Goal: Task Accomplishment & Management: Manage account settings

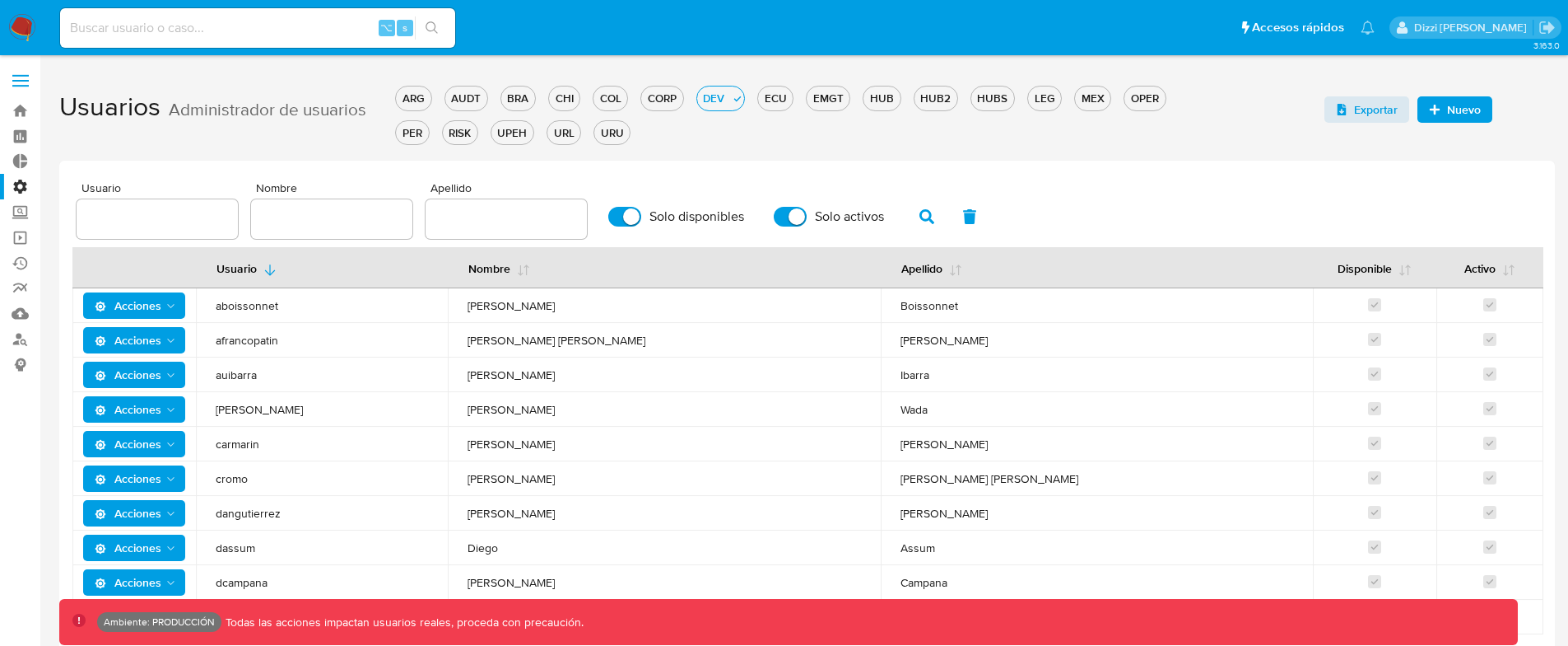
click at [1027, 353] on td "Franco Patino" at bounding box center [1097, 340] width 432 height 35
click at [15, 189] on label "Administración" at bounding box center [98, 186] width 196 height 25
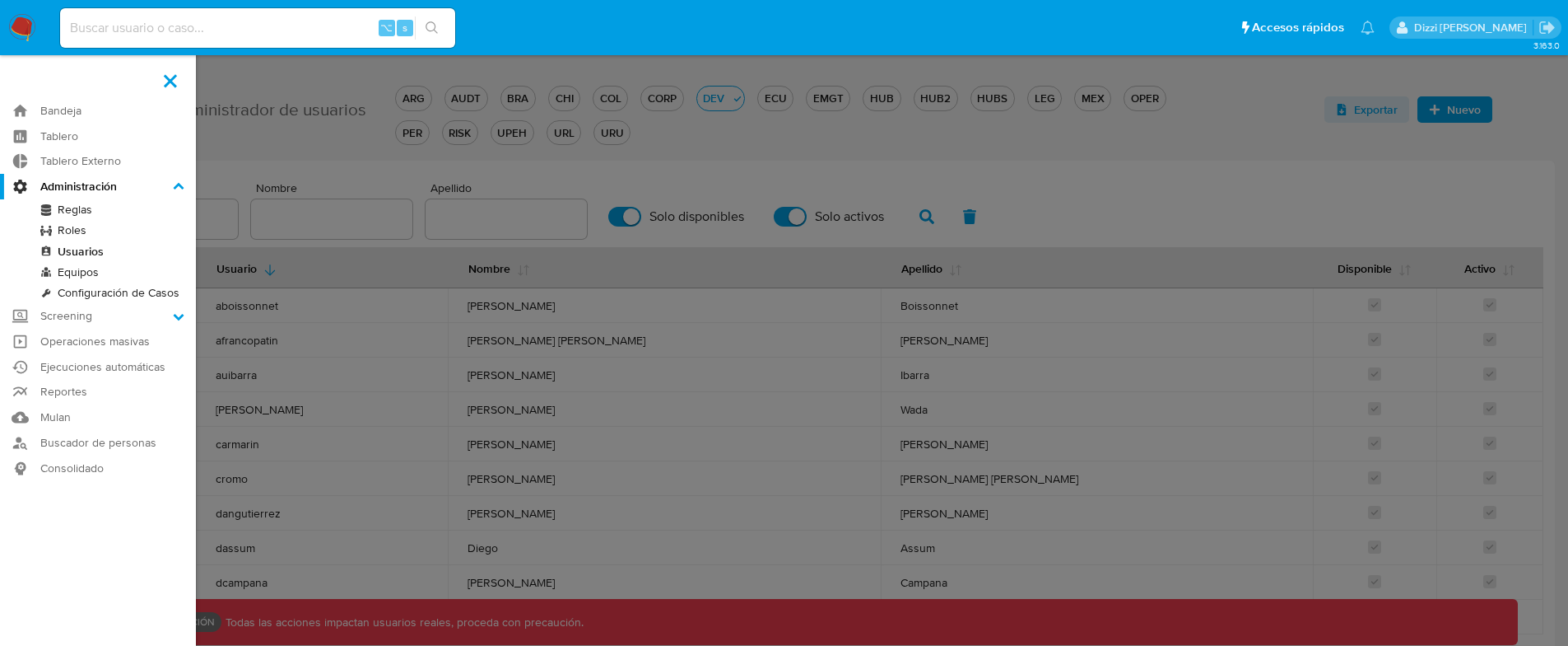
click at [0, 0] on input "Administración" at bounding box center [0, 0] width 0 height 0
click at [80, 254] on link "Usuarios" at bounding box center [98, 252] width 196 height 21
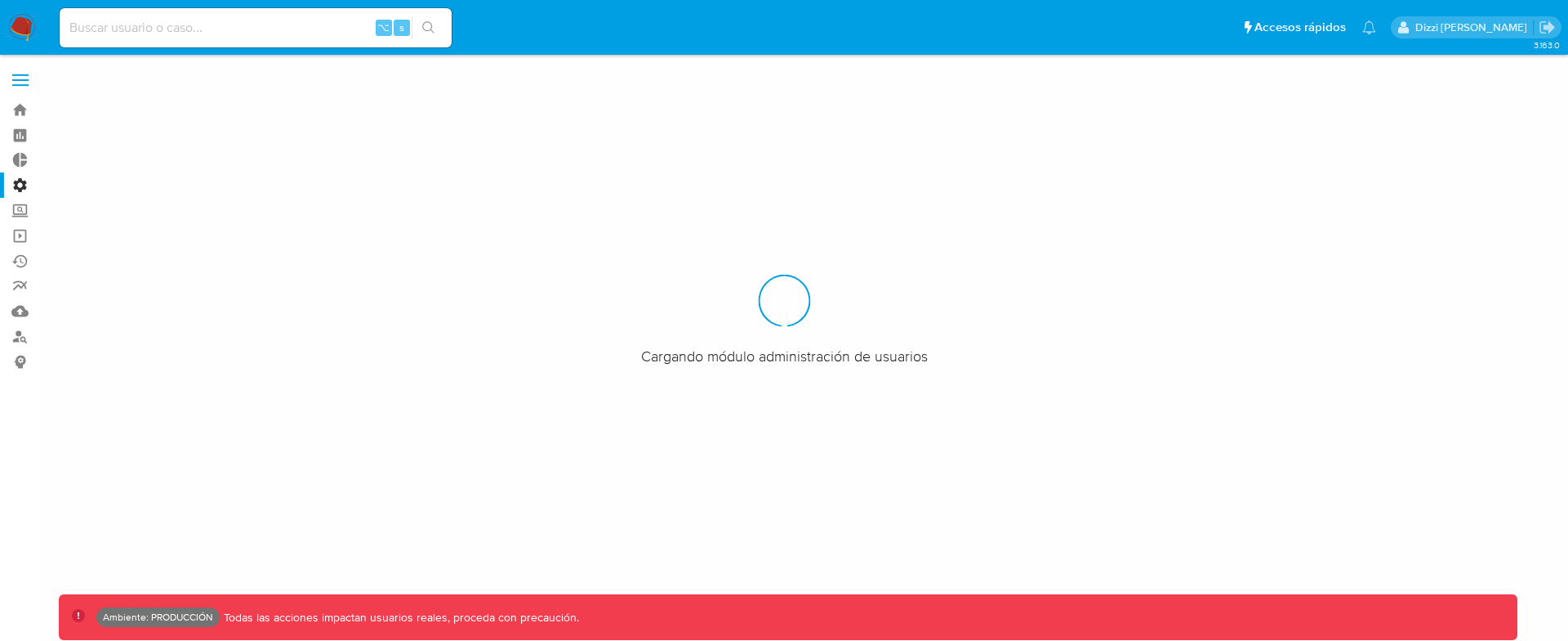
click at [17, 176] on label "Administración" at bounding box center [97, 184] width 195 height 25
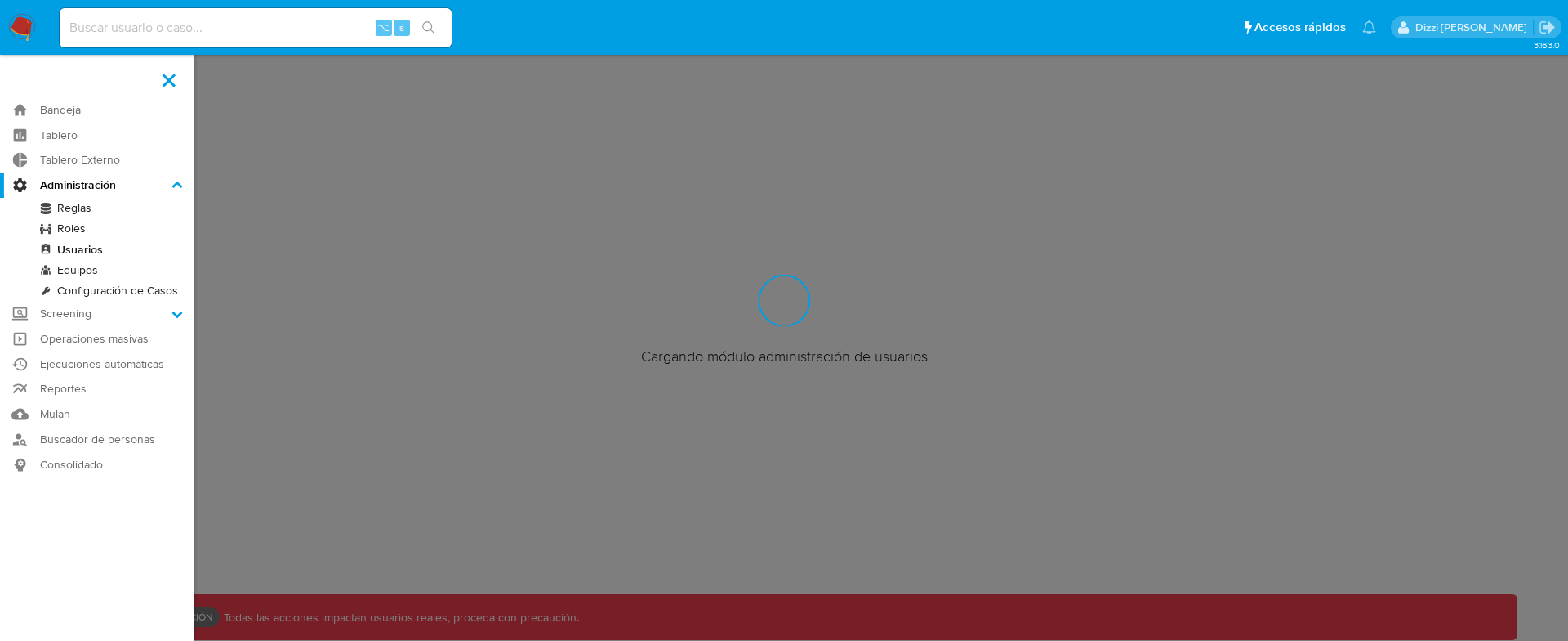
click at [0, 0] on input "Administración" at bounding box center [0, 0] width 0 height 0
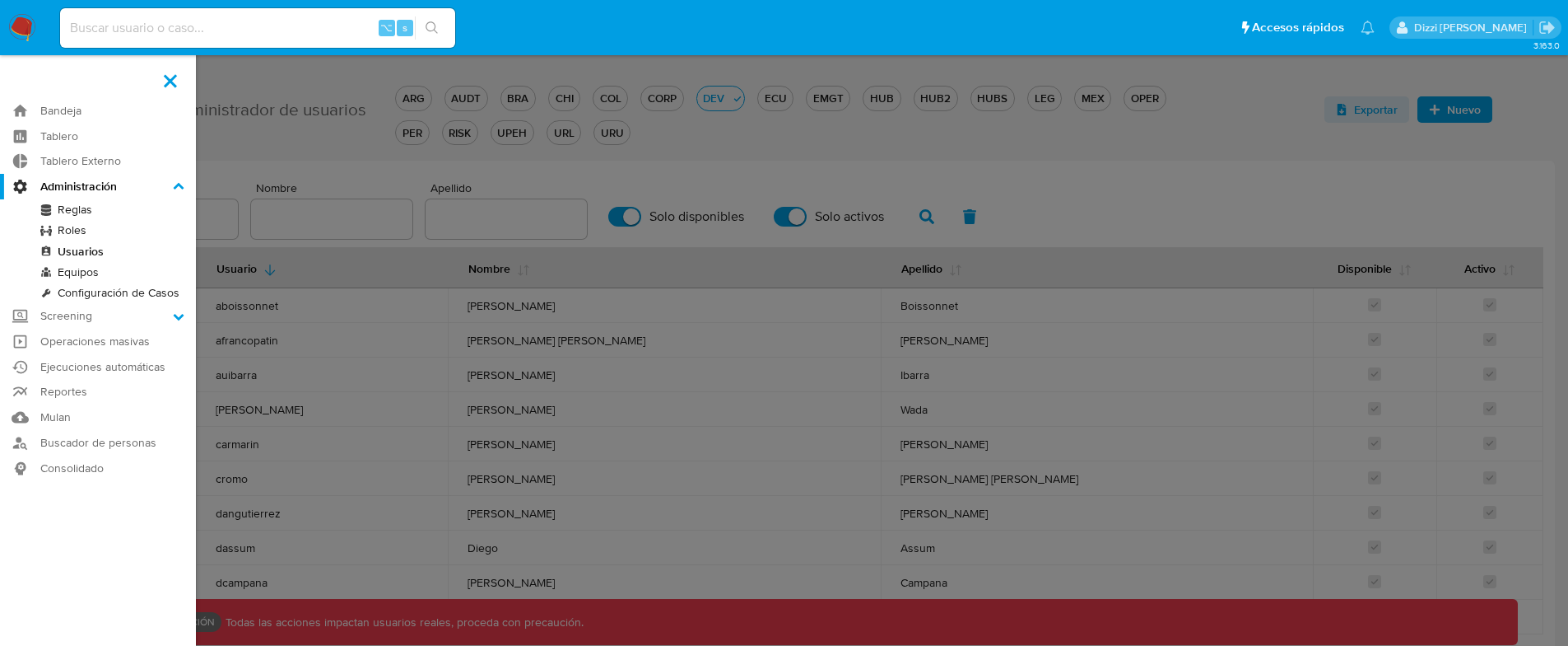
click at [120, 292] on link "Configuración de Casos" at bounding box center [98, 293] width 196 height 21
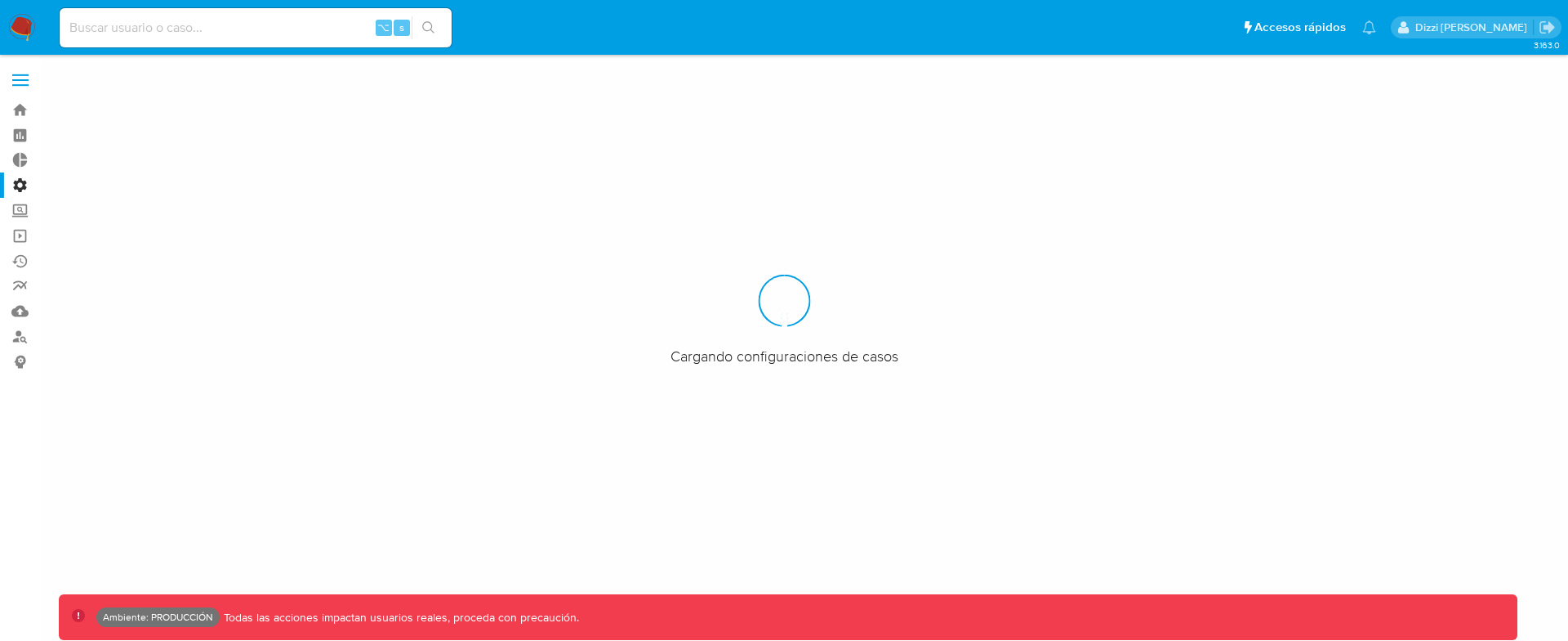
click at [22, 187] on label "Administración" at bounding box center [97, 184] width 195 height 25
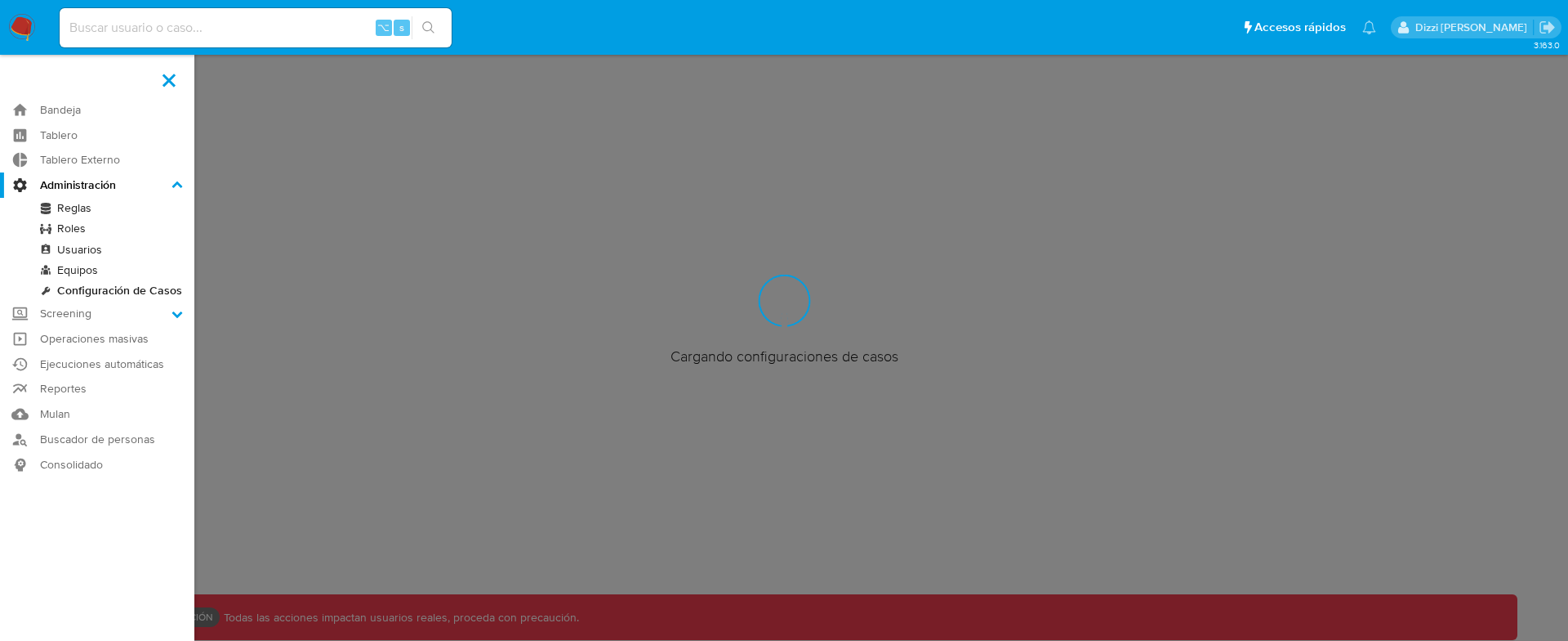
click at [0, 0] on input "Administración" at bounding box center [0, 0] width 0 height 0
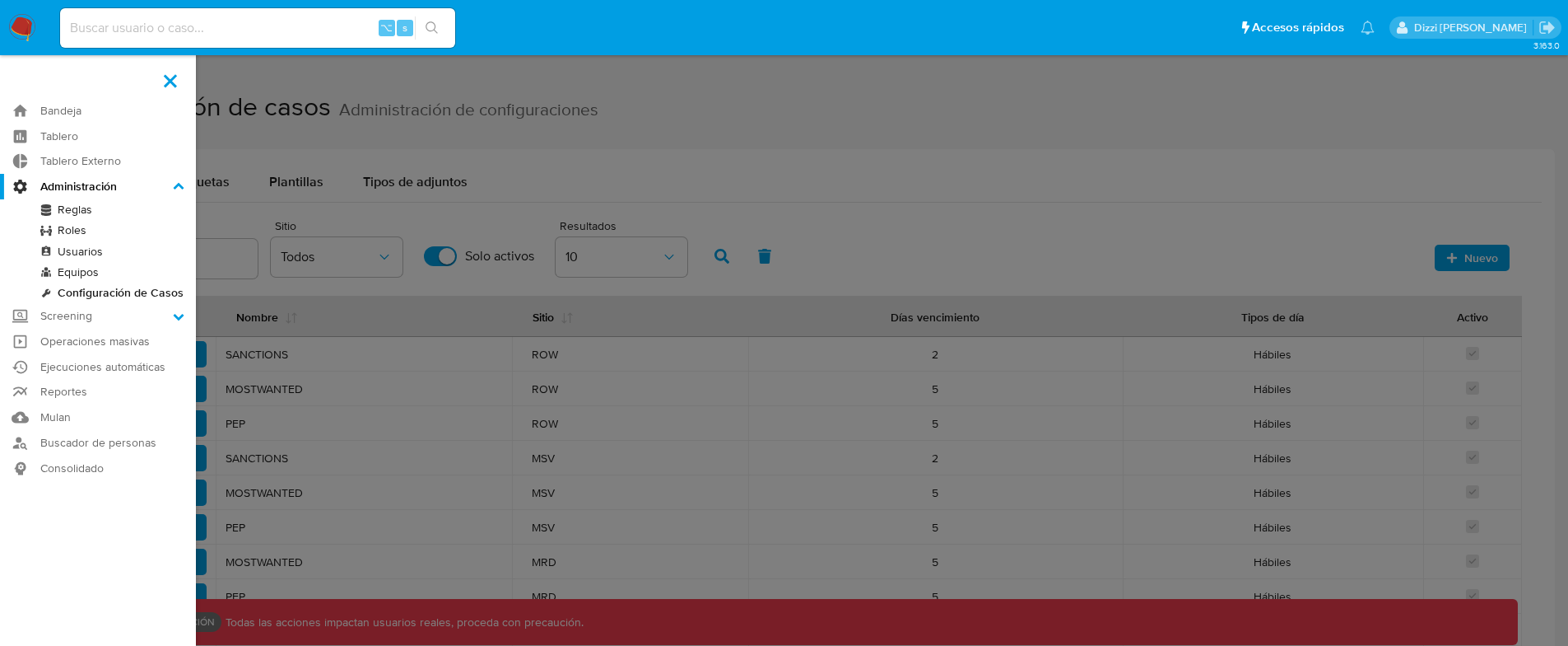
click at [84, 274] on link "Equipos" at bounding box center [98, 273] width 196 height 21
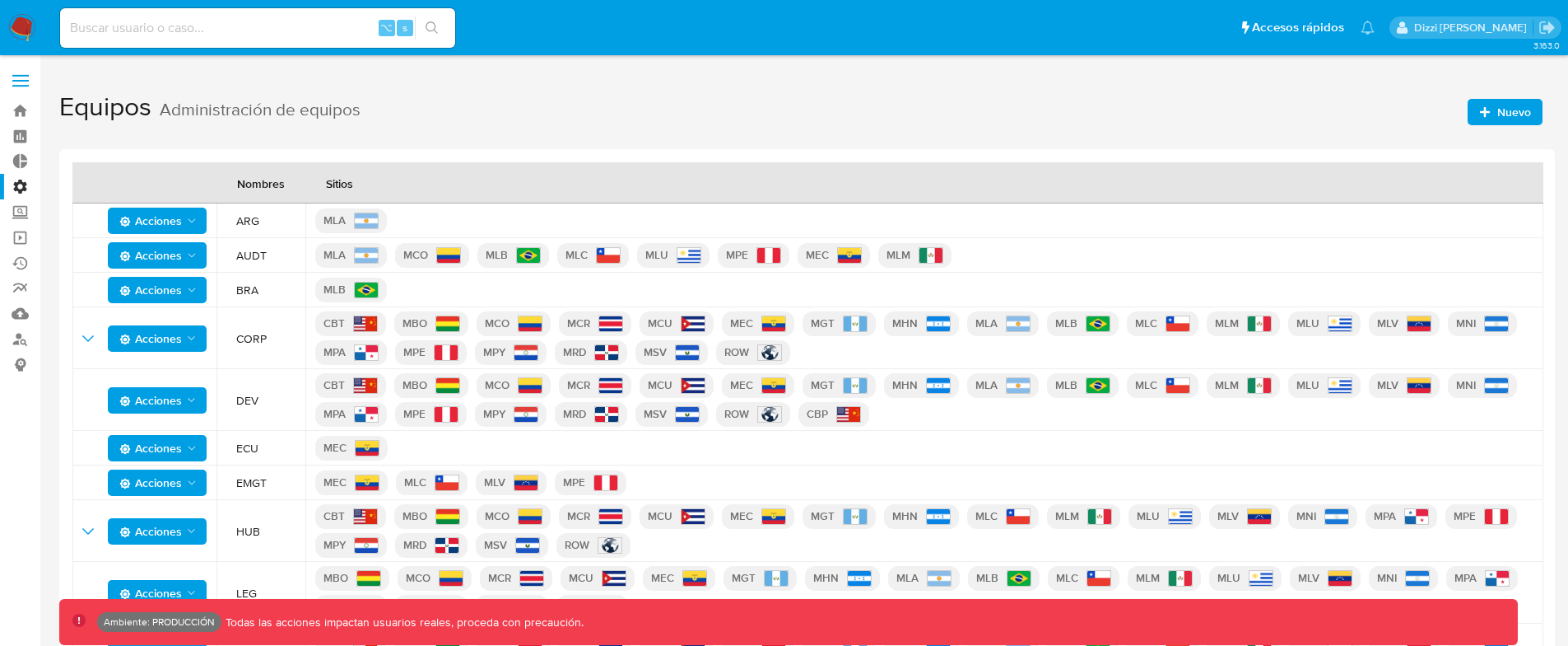
click at [592, 191] on th "Sitios" at bounding box center [924, 182] width 1237 height 41
click at [508, 217] on div "MLA" at bounding box center [924, 221] width 1218 height 33
click at [1497, 104] on span "Nuevo" at bounding box center [1513, 112] width 34 height 26
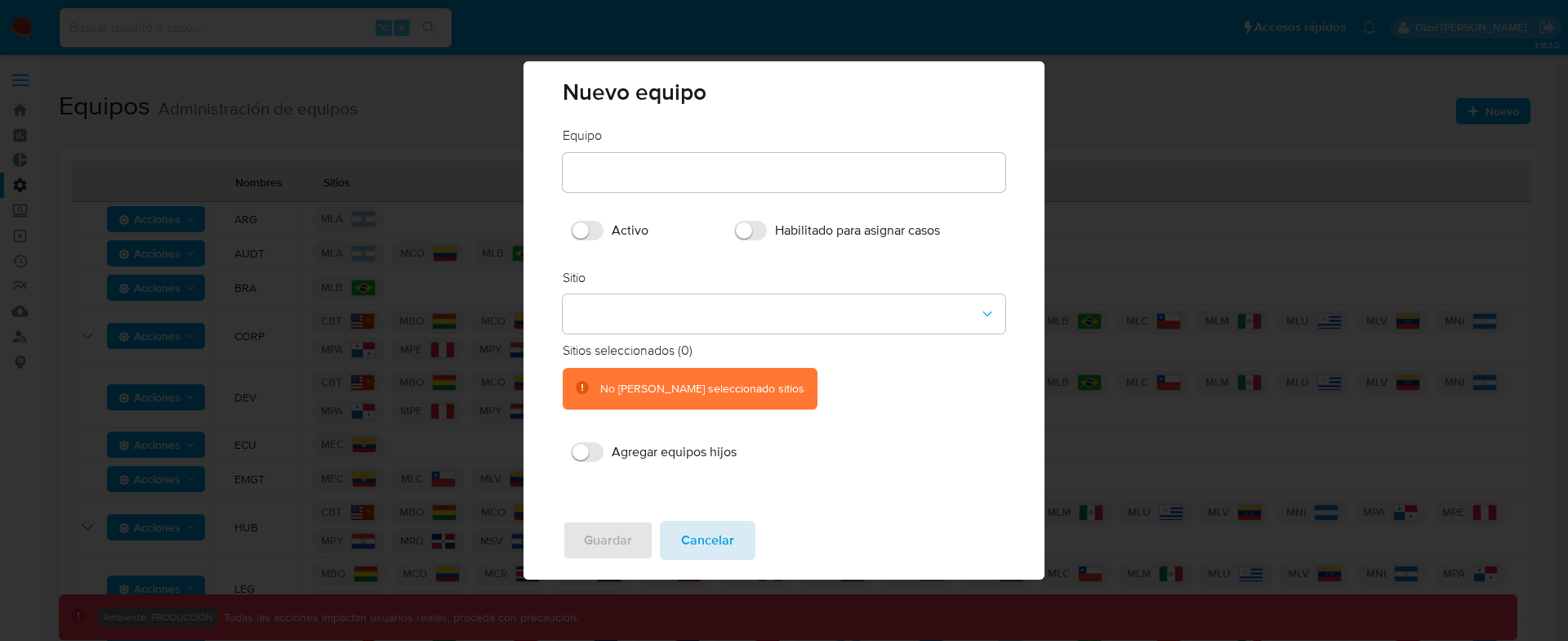
click at [722, 538] on span "Cancelar" at bounding box center [708, 540] width 53 height 36
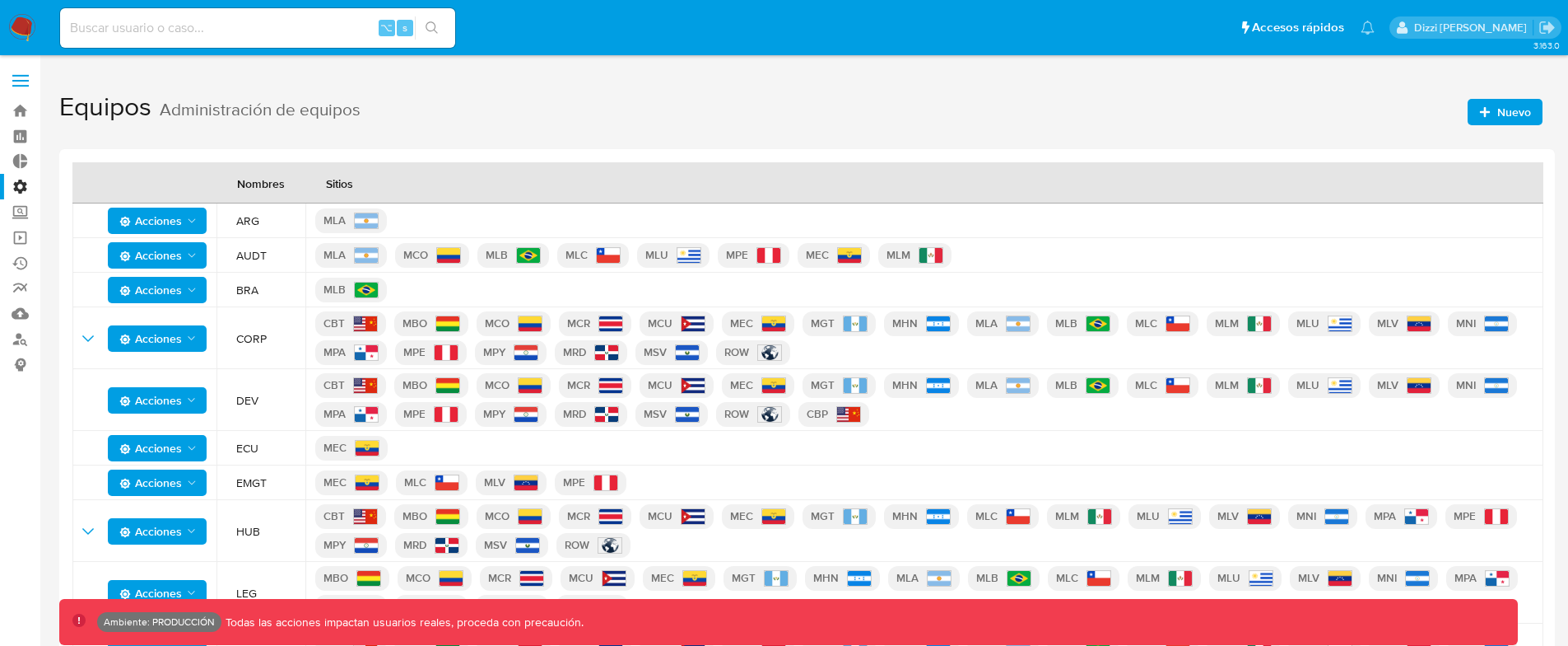
click at [1044, 161] on div "Nombres Sitios Acciones ARG MLA Acciones AUDT MLA MCO MLB MLC MLU MPE MEC MLM A…" at bounding box center [806, 506] width 1495 height 715
